Goal: Navigation & Orientation: Find specific page/section

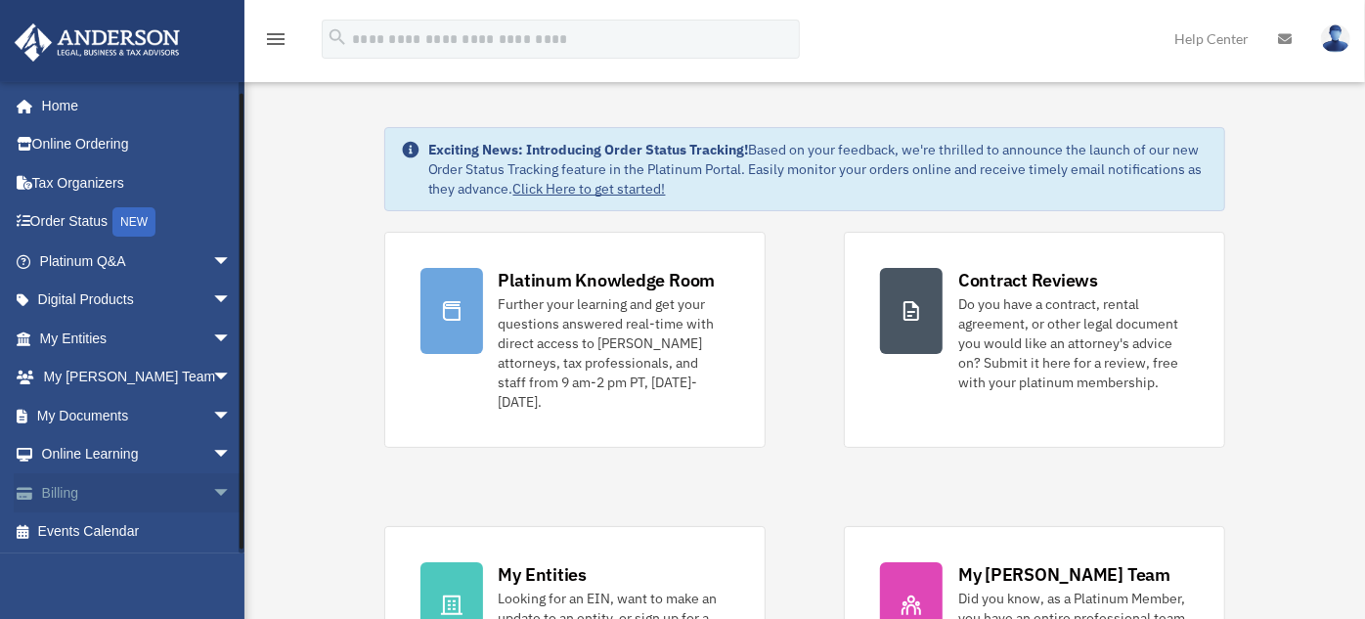
scroll to position [1, 0]
click at [82, 529] on link "Events Calendar" at bounding box center [137, 530] width 247 height 39
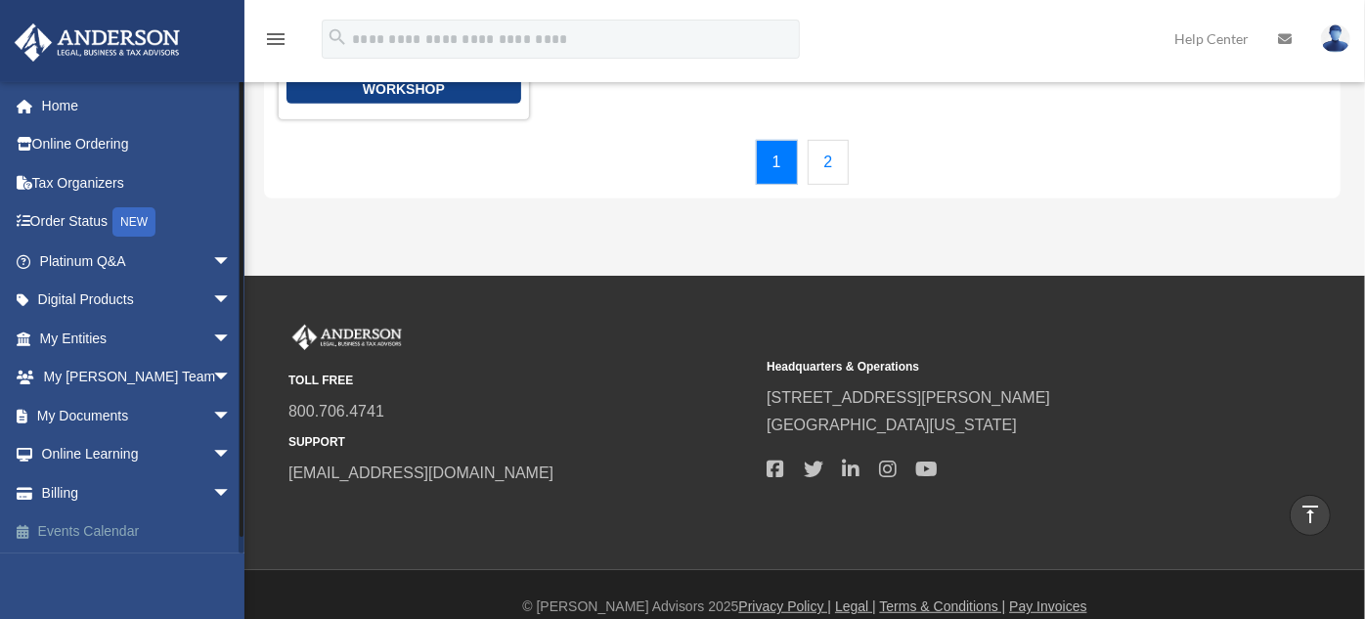
click at [73, 525] on link "Events Calendar" at bounding box center [137, 531] width 247 height 39
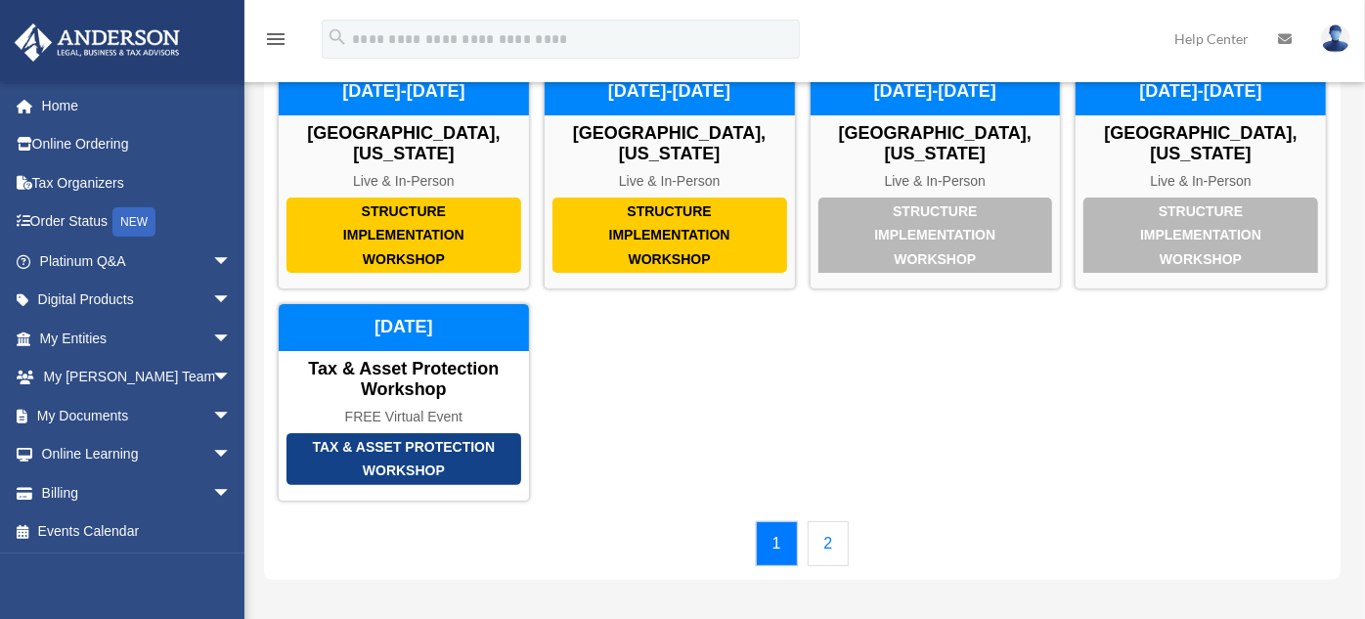
scroll to position [217, 0]
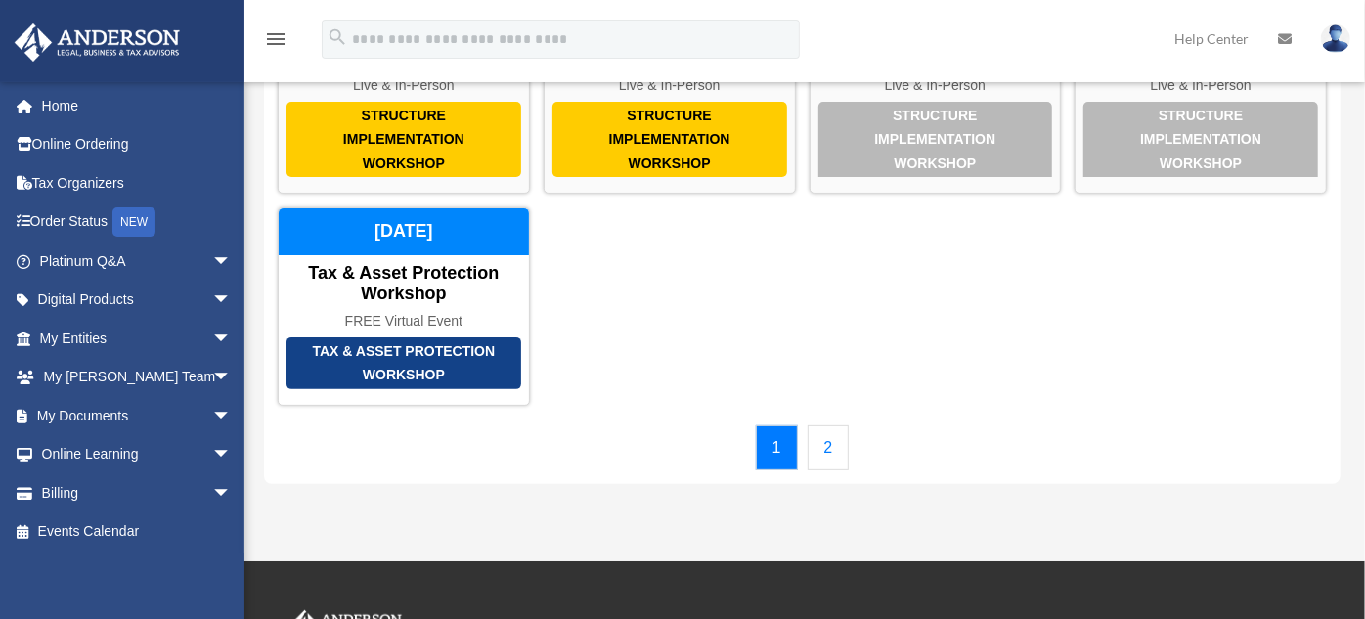
click at [821, 425] on link "2" at bounding box center [829, 447] width 42 height 45
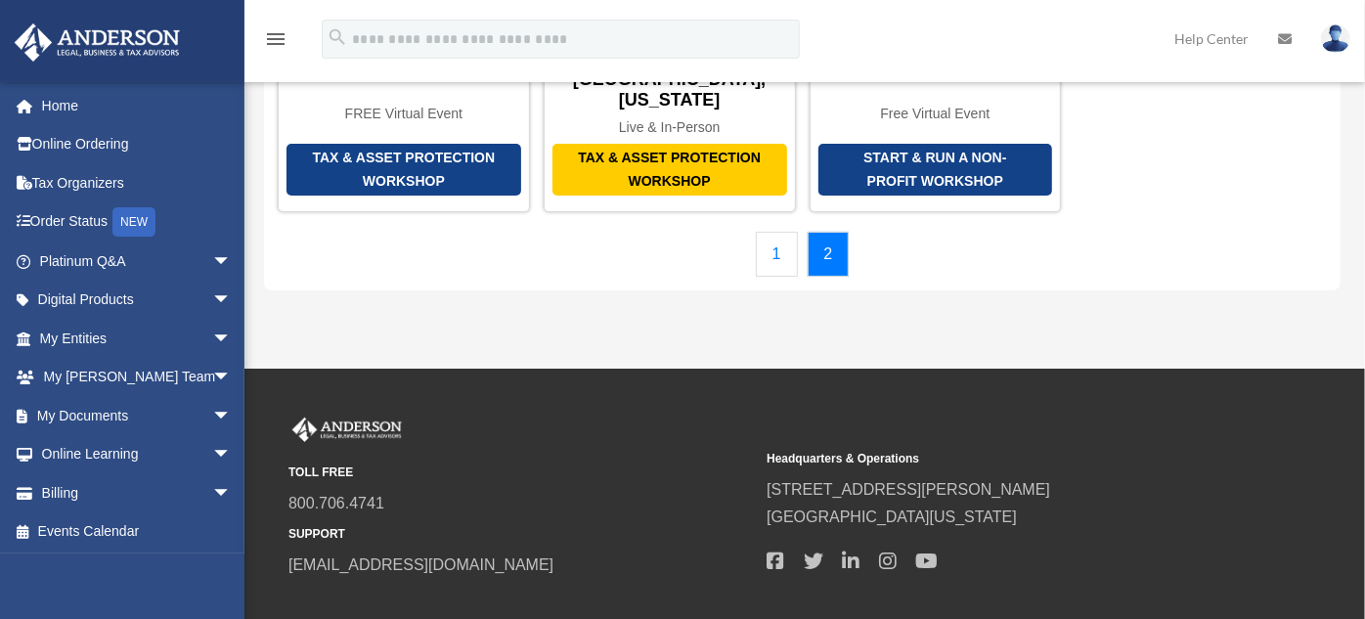
scroll to position [0, 0]
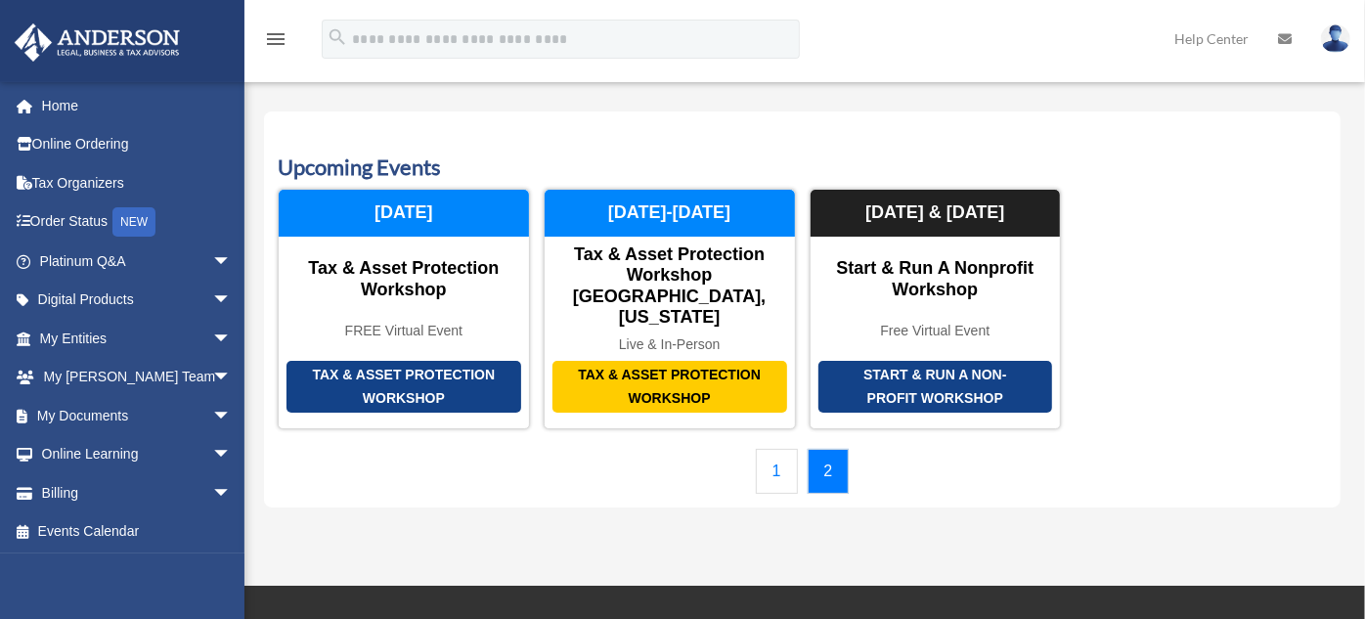
click at [780, 449] on link "1" at bounding box center [777, 471] width 42 height 45
